Goal: Use online tool/utility: Utilize a website feature to perform a specific function

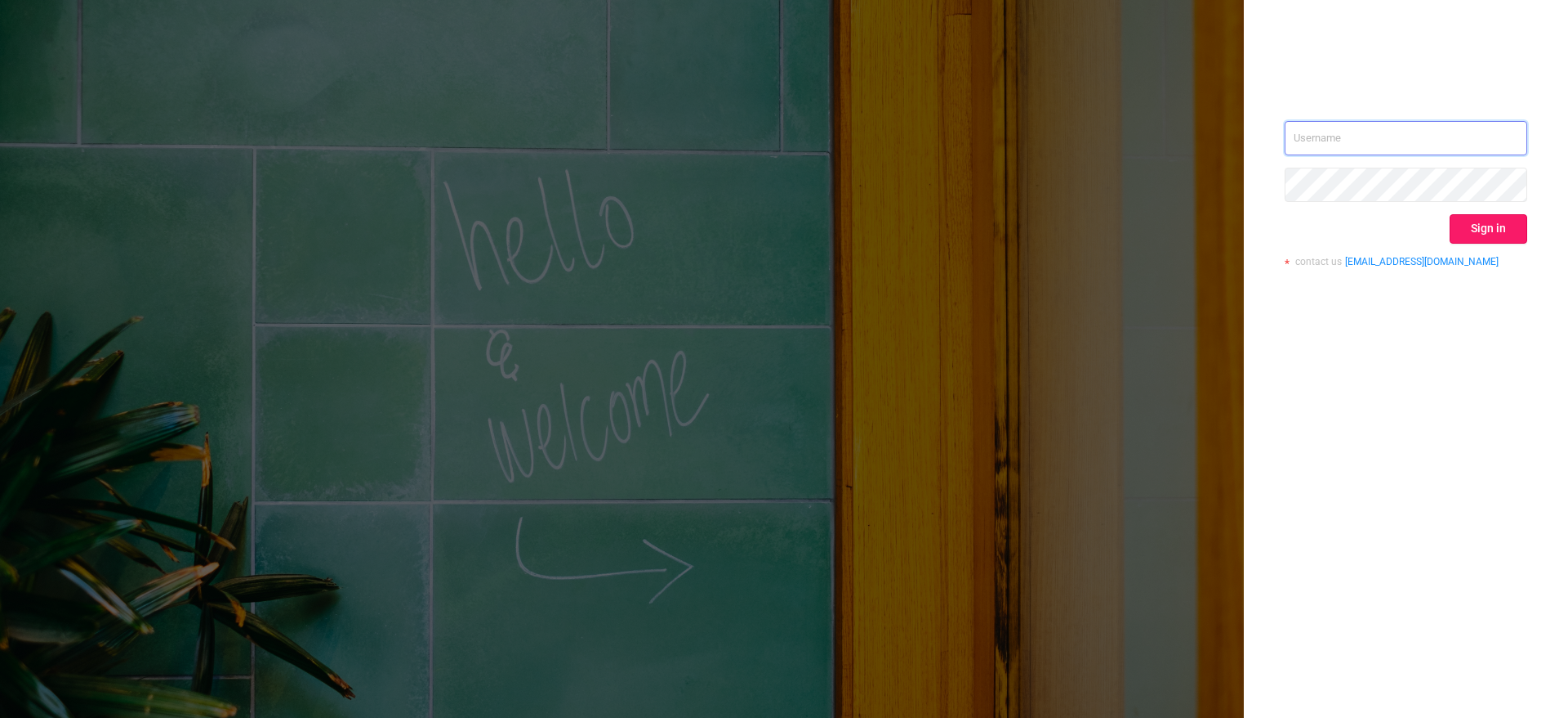
type input "[PERSON_NAME][EMAIL_ADDRESS][PERSON_NAME][DOMAIN_NAME]"
click at [1498, 232] on button "Sign in" at bounding box center [1488, 229] width 77 height 29
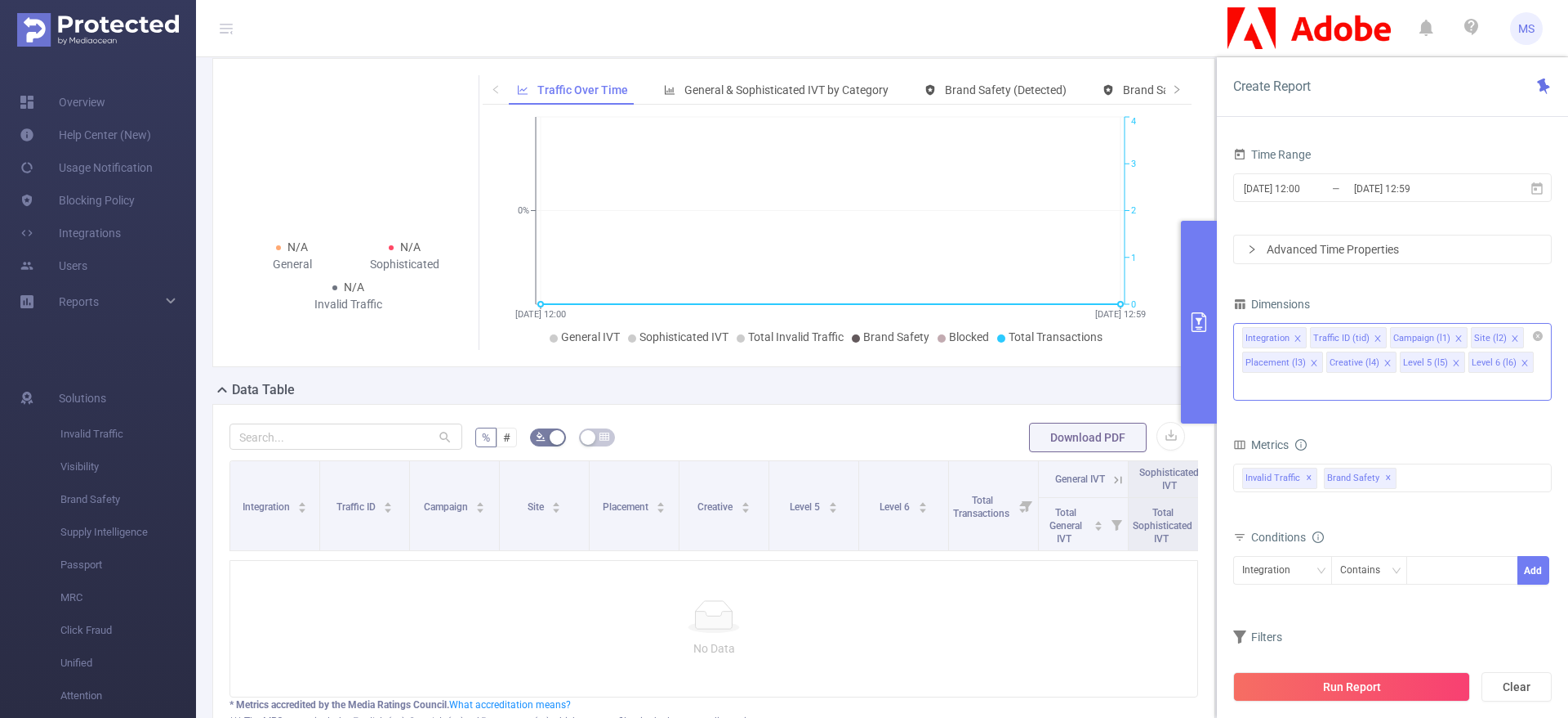
scroll to position [122, 0]
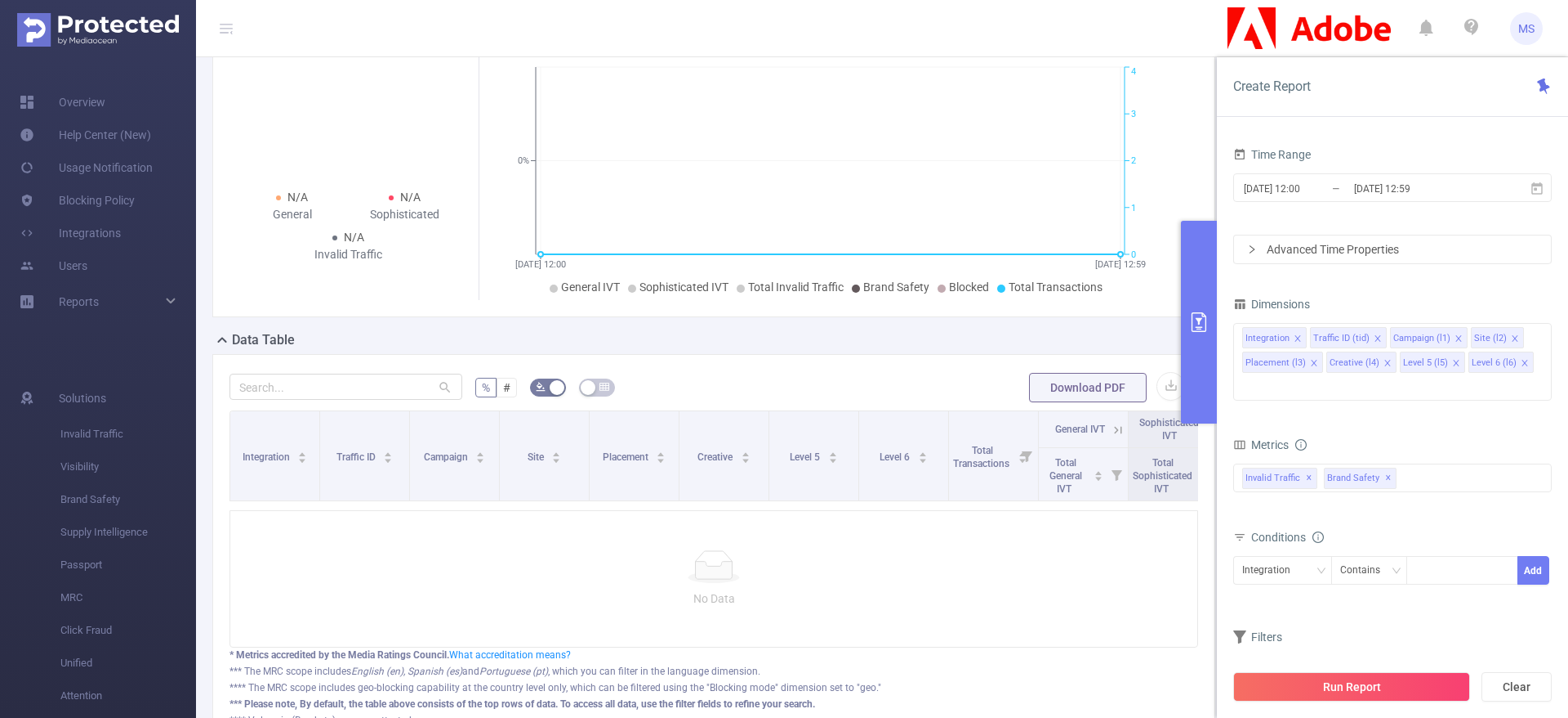
click at [1381, 687] on button "Run Report" at bounding box center [1352, 687] width 237 height 29
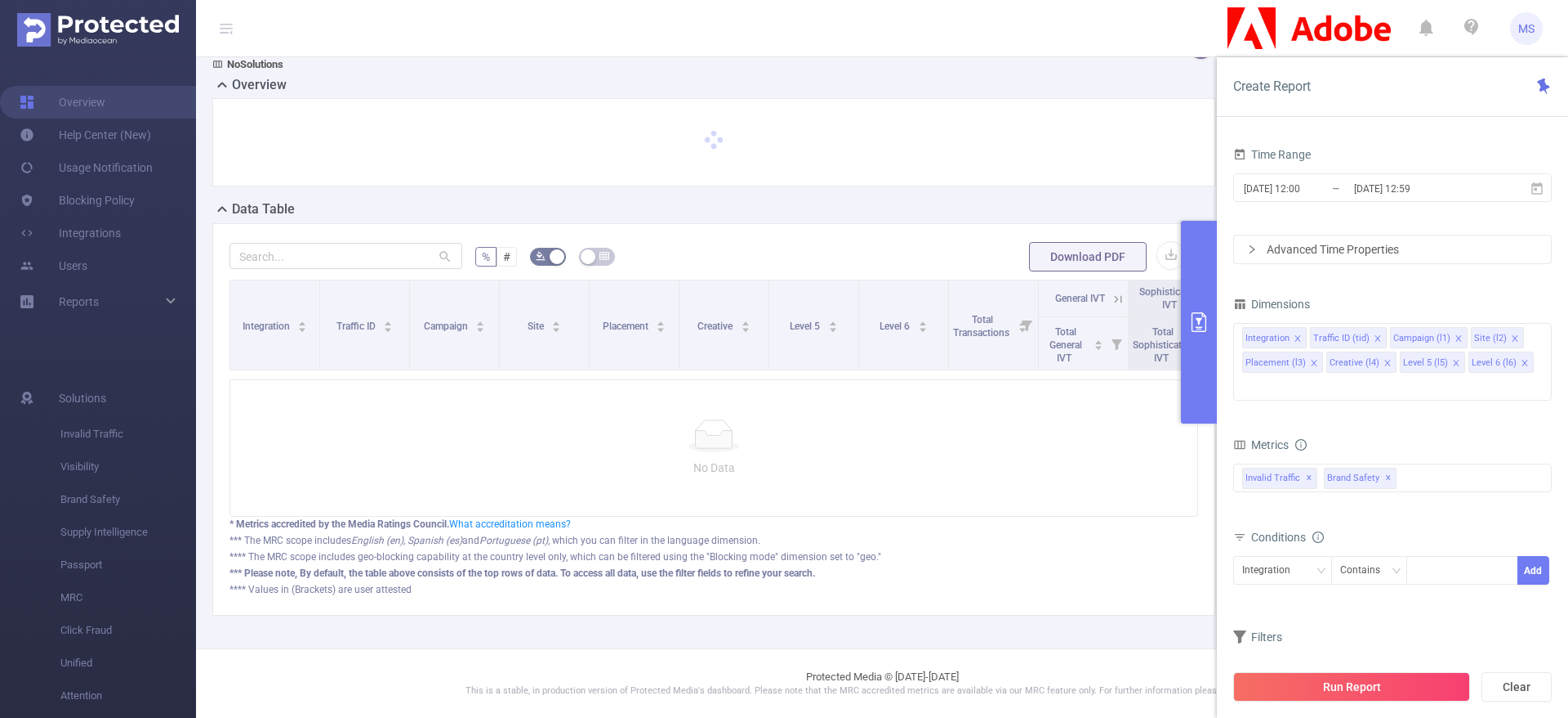
scroll to position [52, 0]
